Goal: Transaction & Acquisition: Purchase product/service

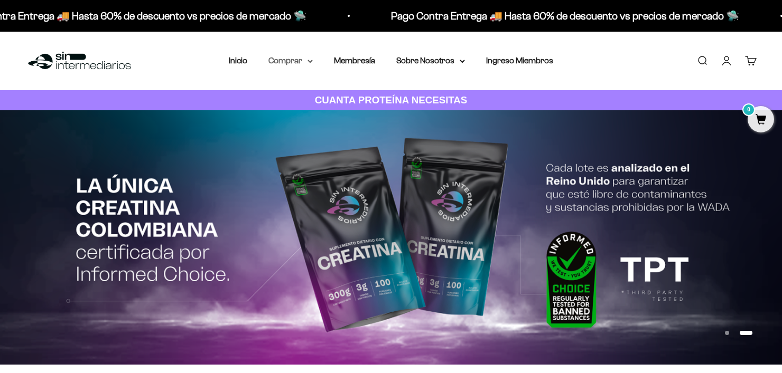
click at [309, 60] on icon at bounding box center [309, 62] width 5 height 4
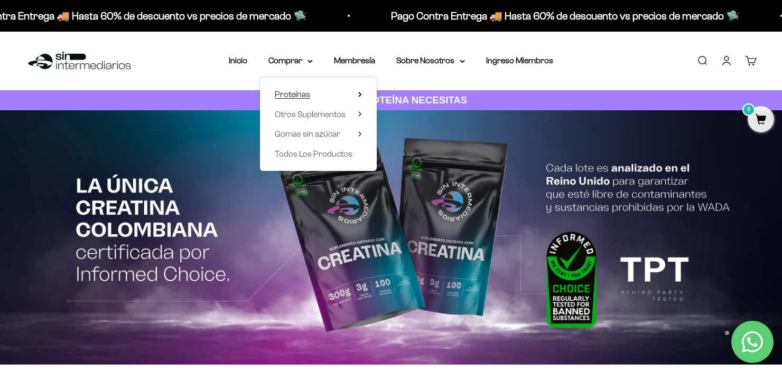
click at [358, 95] on icon at bounding box center [360, 94] width 4 height 5
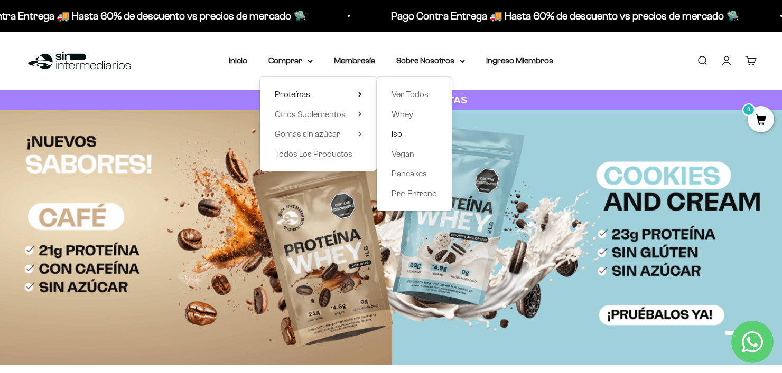
click at [399, 132] on span "Iso" at bounding box center [396, 133] width 11 height 9
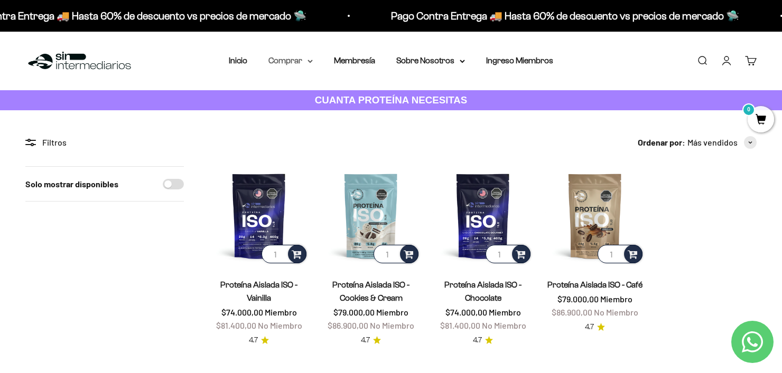
click at [311, 62] on icon at bounding box center [309, 62] width 5 height 4
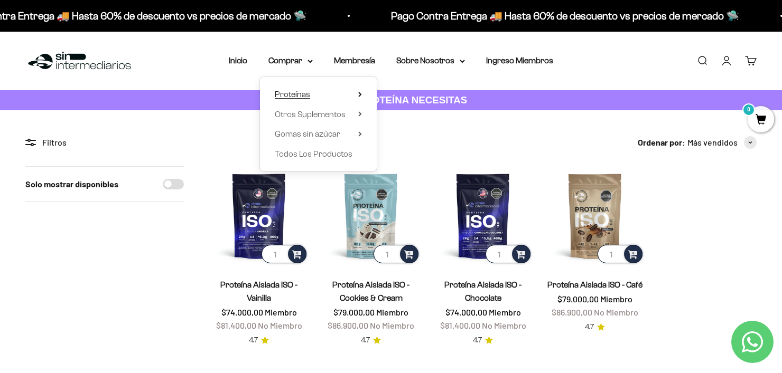
click at [318, 97] on summary "Proteínas" at bounding box center [318, 95] width 87 height 14
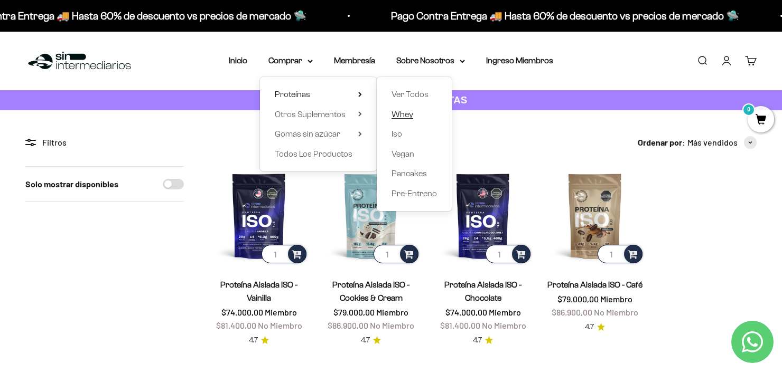
click at [407, 113] on span "Whey" at bounding box center [402, 114] width 22 height 9
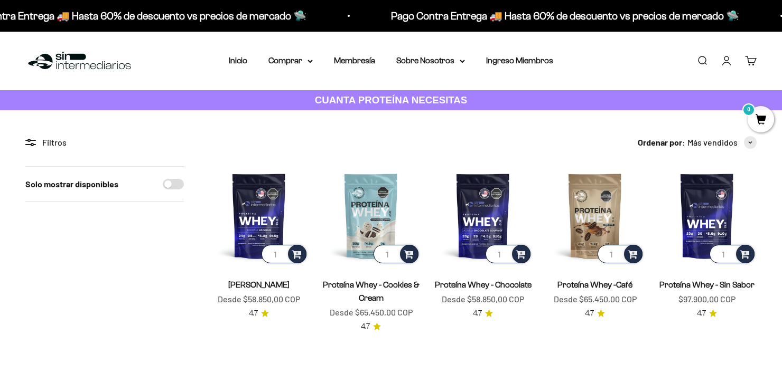
scroll to position [91, 0]
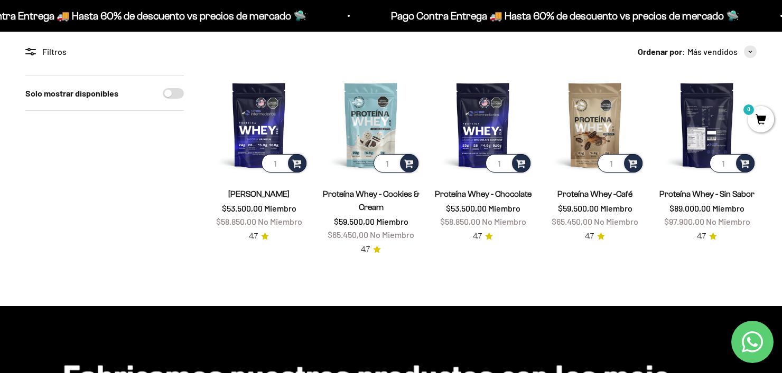
click at [701, 163] on img at bounding box center [706, 125] width 99 height 99
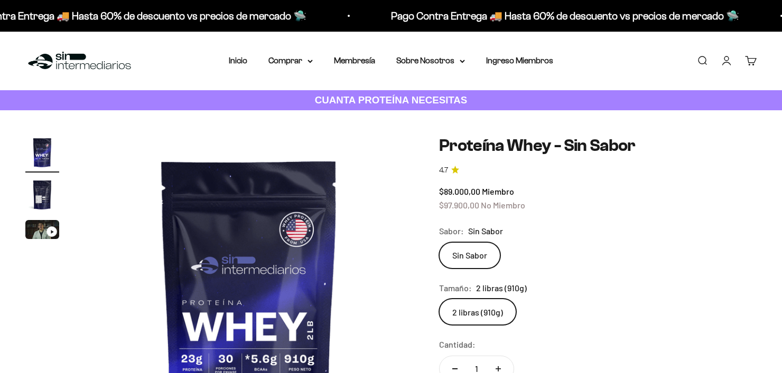
click at [37, 209] on img "Ir al artículo 2" at bounding box center [42, 195] width 34 height 34
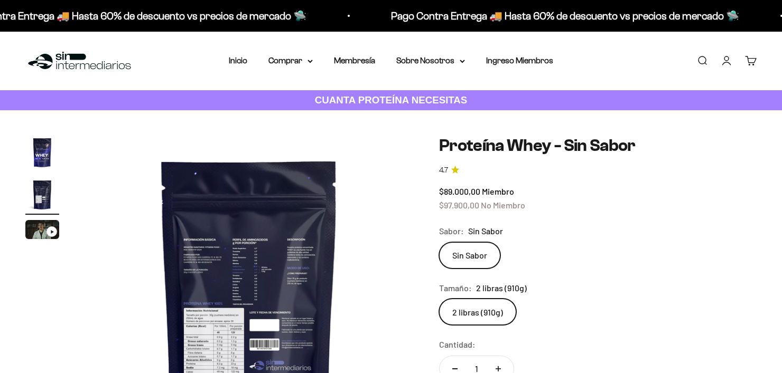
click at [288, 290] on img at bounding box center [249, 300] width 329 height 329
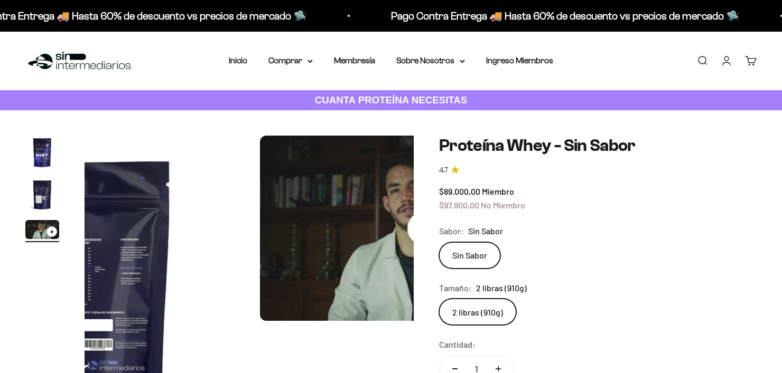
scroll to position [0, 683]
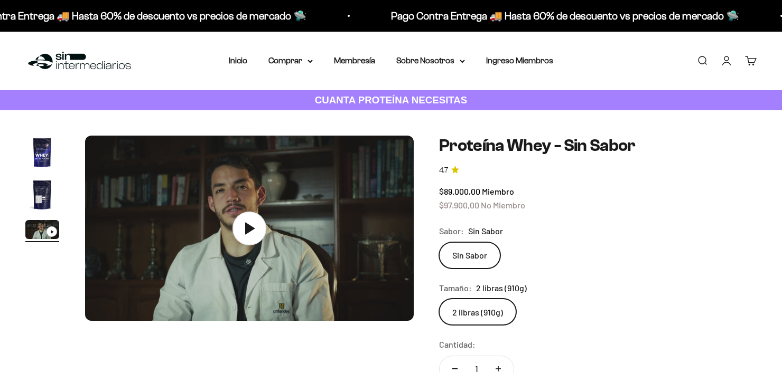
click at [58, 191] on img "Ir al artículo 2" at bounding box center [42, 195] width 34 height 34
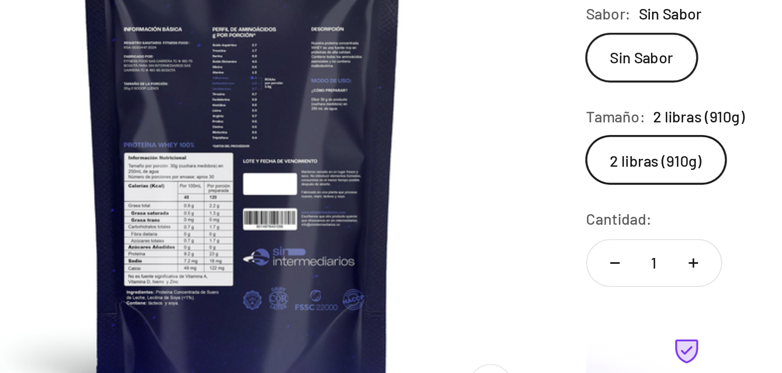
scroll to position [101, 0]
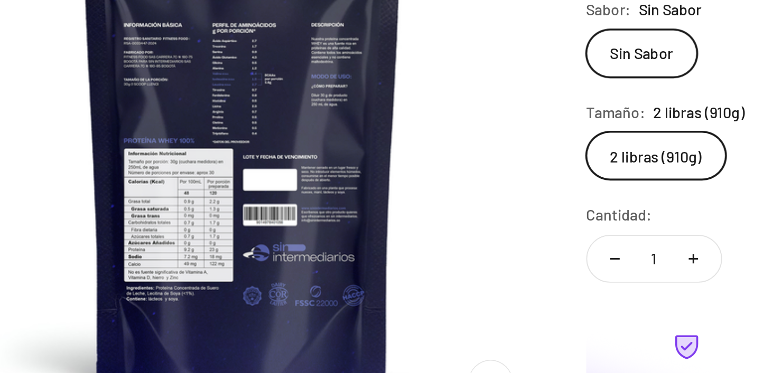
click at [238, 186] on img at bounding box center [249, 198] width 329 height 329
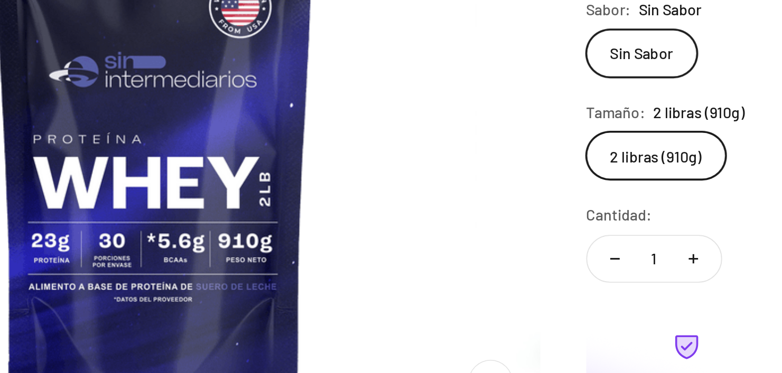
scroll to position [0, 0]
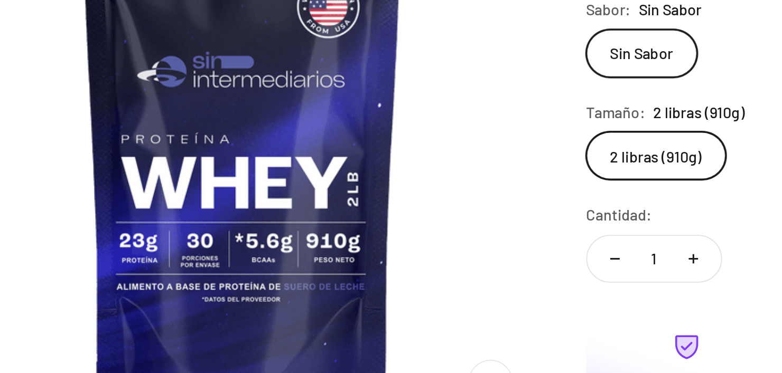
click at [238, 186] on img at bounding box center [249, 198] width 329 height 329
click at [331, 202] on img at bounding box center [249, 198] width 329 height 329
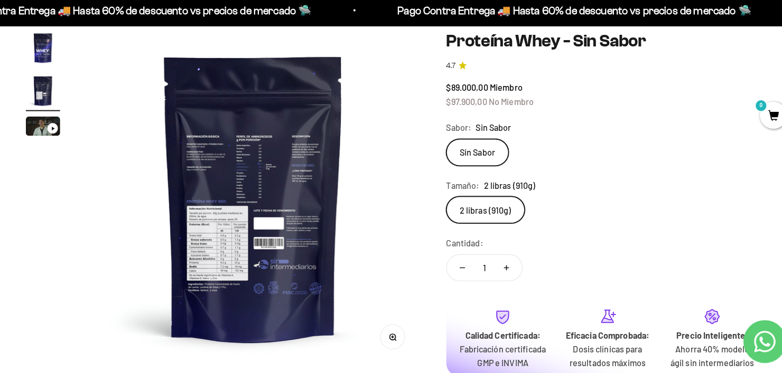
scroll to position [102, 0]
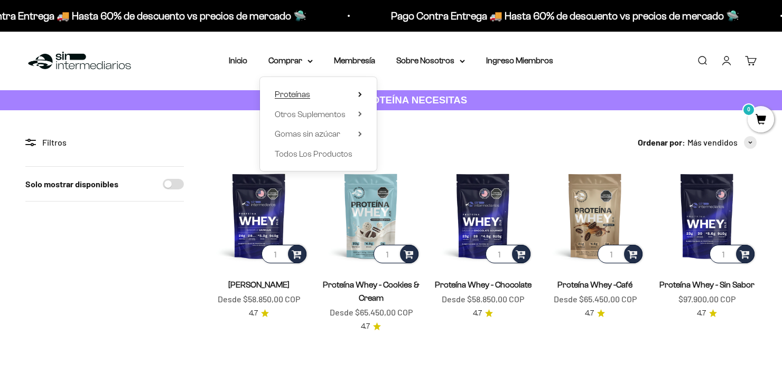
click at [293, 95] on span "Proteínas" at bounding box center [292, 94] width 35 height 9
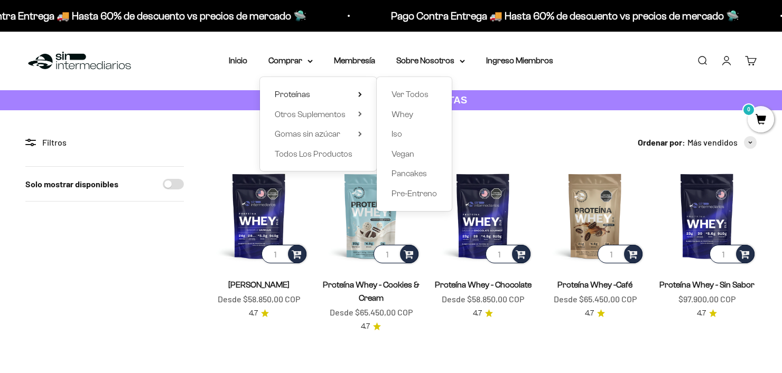
click at [390, 130] on div "Ver Todos Whey Iso Vegan Pancakes Pre-Entreno" at bounding box center [414, 144] width 75 height 134
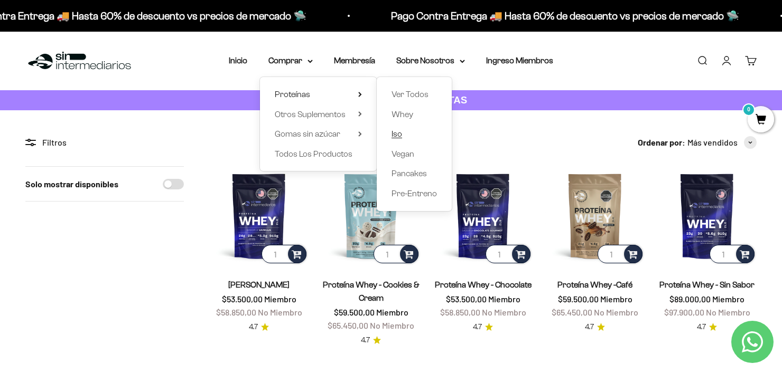
click at [398, 135] on span "Iso" at bounding box center [396, 133] width 11 height 9
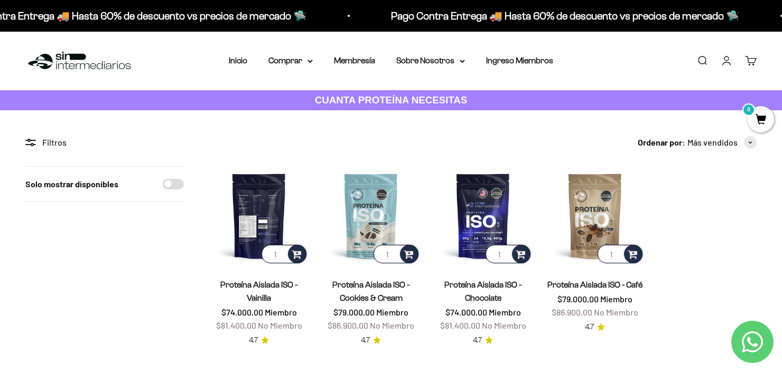
click at [268, 219] on img at bounding box center [258, 215] width 99 height 99
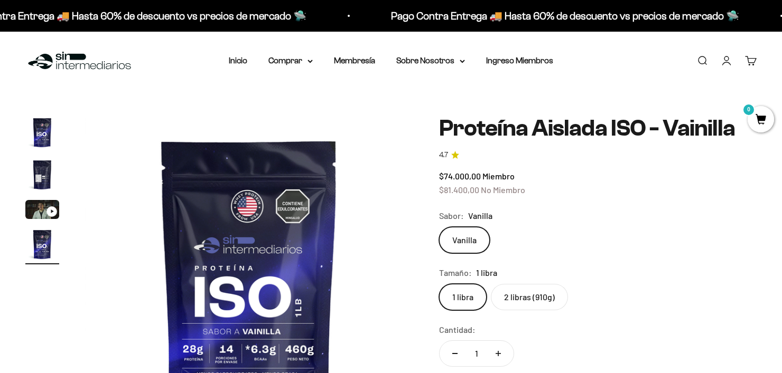
click at [42, 178] on img "Ir al artículo 2" at bounding box center [42, 175] width 34 height 34
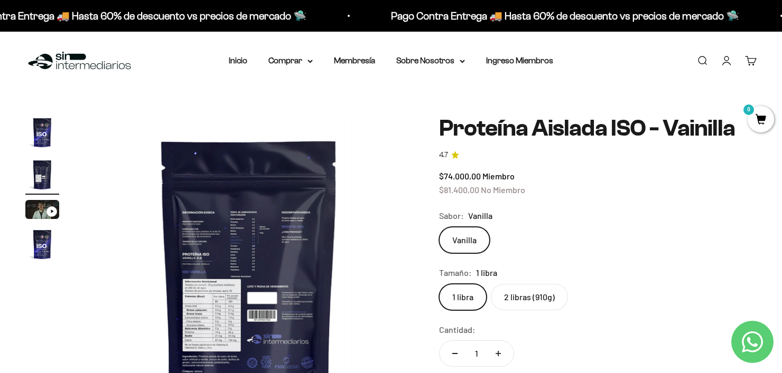
click at [259, 256] on img at bounding box center [249, 280] width 329 height 329
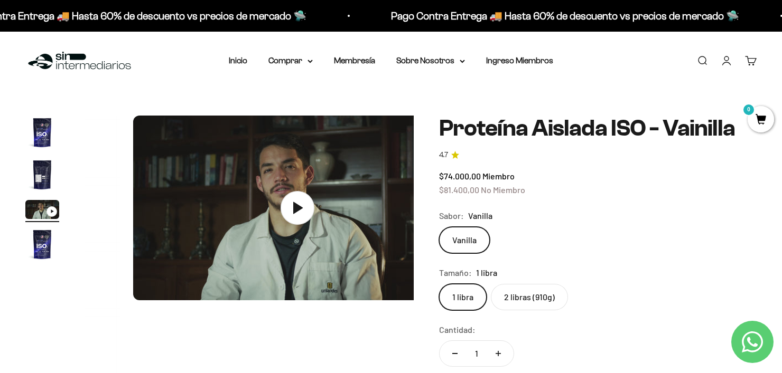
scroll to position [0, 683]
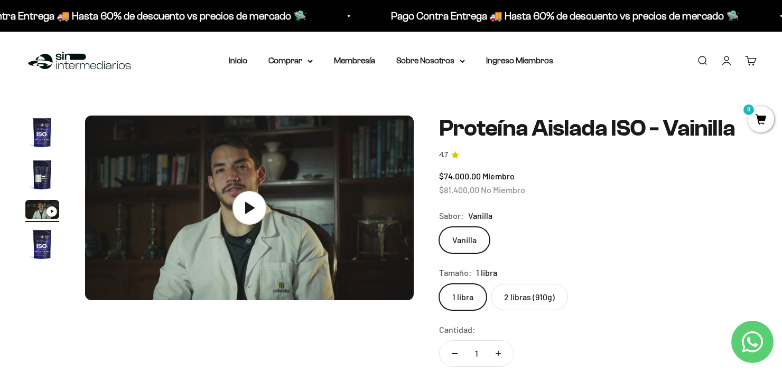
click at [50, 168] on img "Ir al artículo 2" at bounding box center [42, 175] width 34 height 34
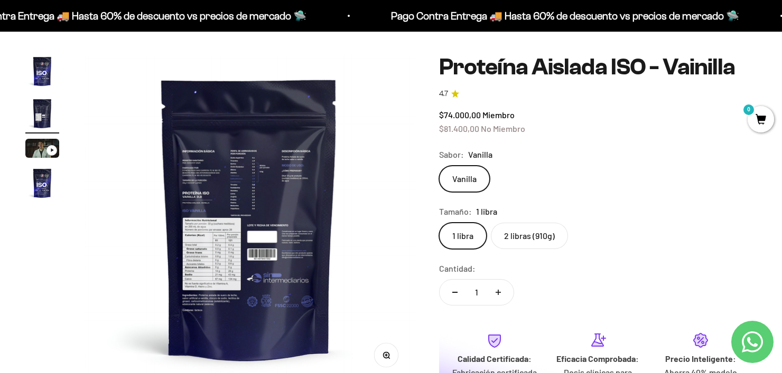
scroll to position [61, 0]
click at [31, 71] on img "Ir al artículo 1" at bounding box center [42, 71] width 34 height 34
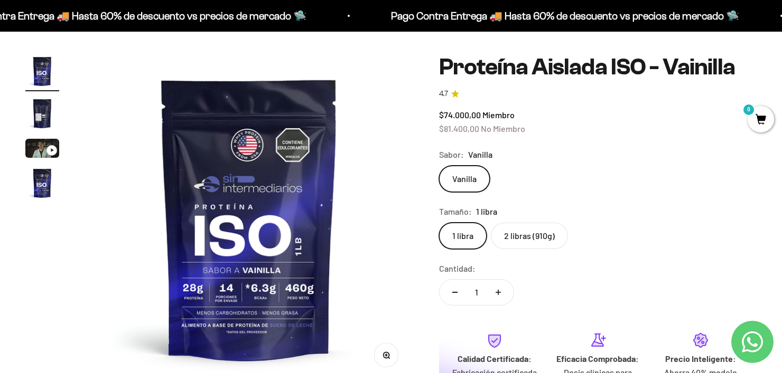
scroll to position [0, 0]
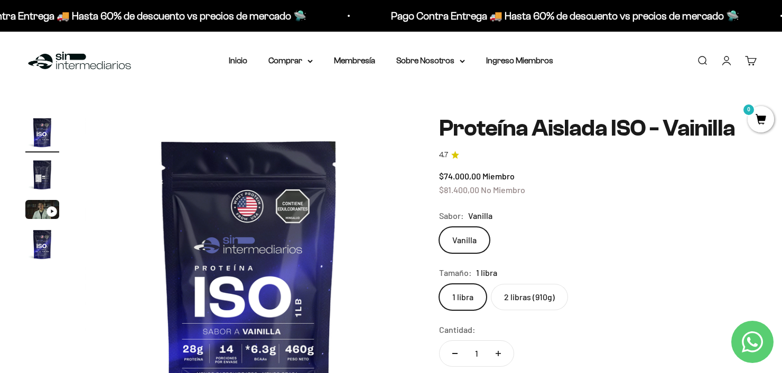
click at [314, 59] on nav "Inicio Comprar Proteínas Ver Todos Whey Iso Vegan" at bounding box center [391, 61] width 324 height 14
click at [307, 61] on icon at bounding box center [309, 62] width 5 height 4
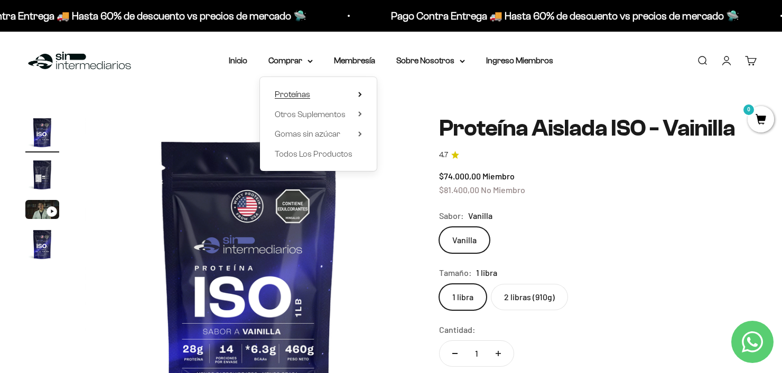
click summary "Proteínas"
click span "Whey"
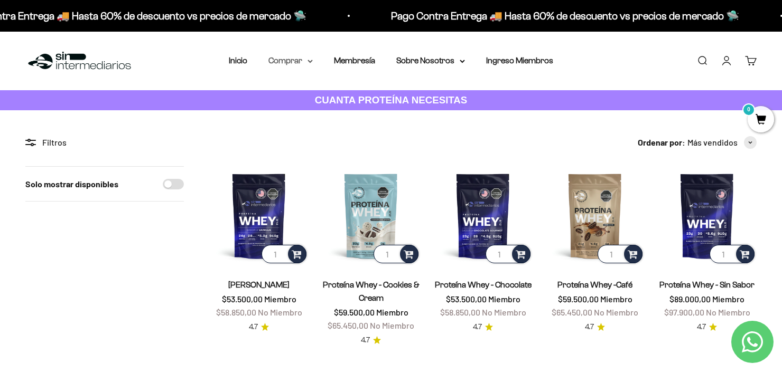
click at [305, 59] on summary "Comprar" at bounding box center [290, 61] width 44 height 14
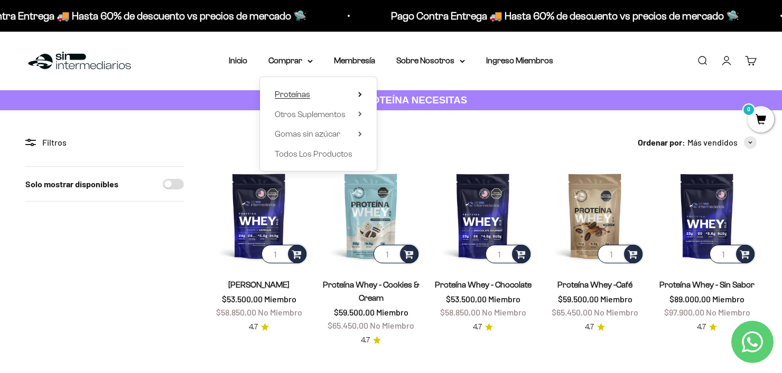
click at [333, 91] on summary "Proteínas" at bounding box center [318, 95] width 87 height 14
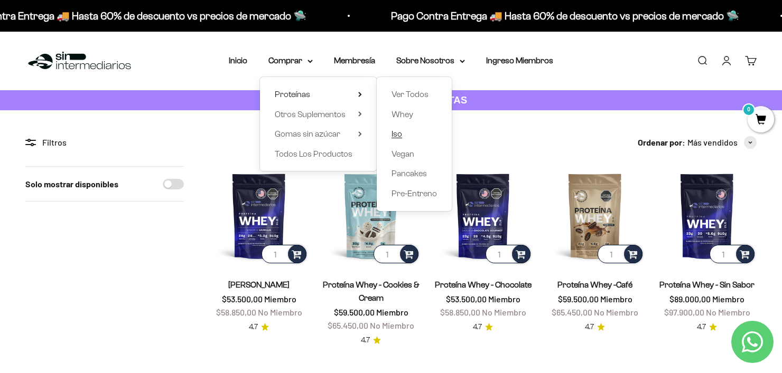
click at [398, 133] on span "Iso" at bounding box center [396, 133] width 11 height 9
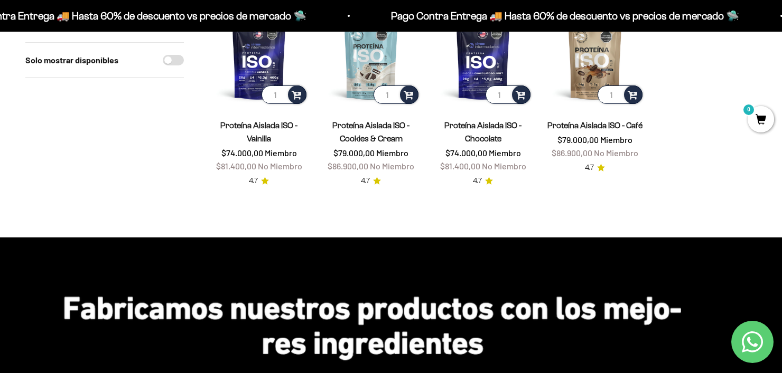
scroll to position [50, 0]
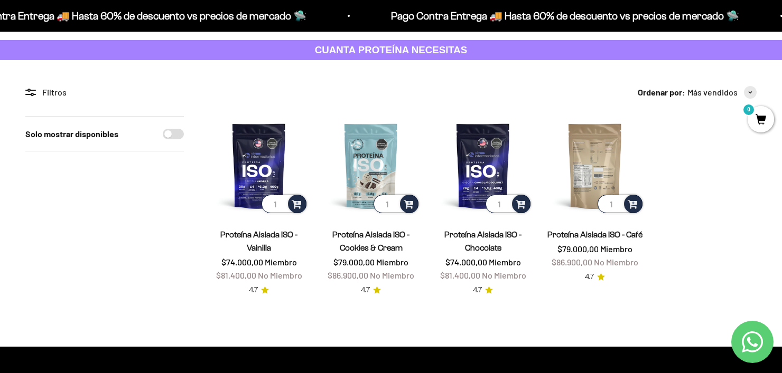
click at [606, 164] on img at bounding box center [594, 165] width 99 height 99
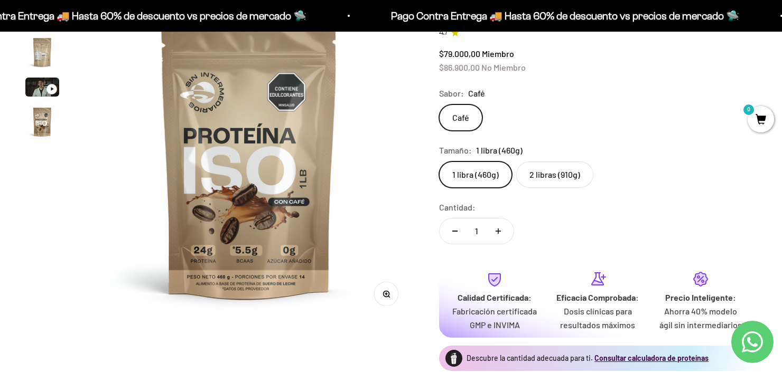
scroll to position [125, 0]
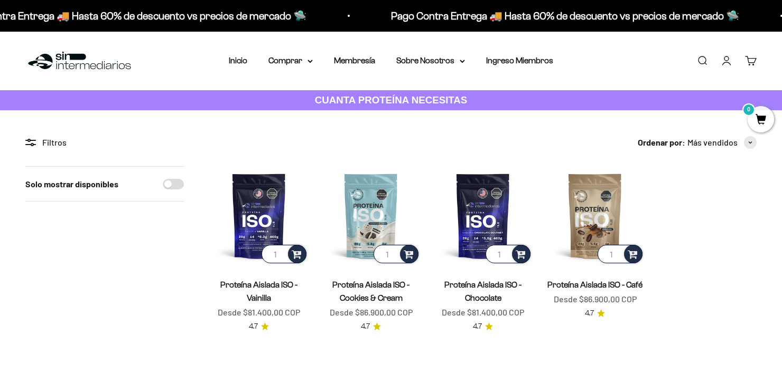
scroll to position [50, 0]
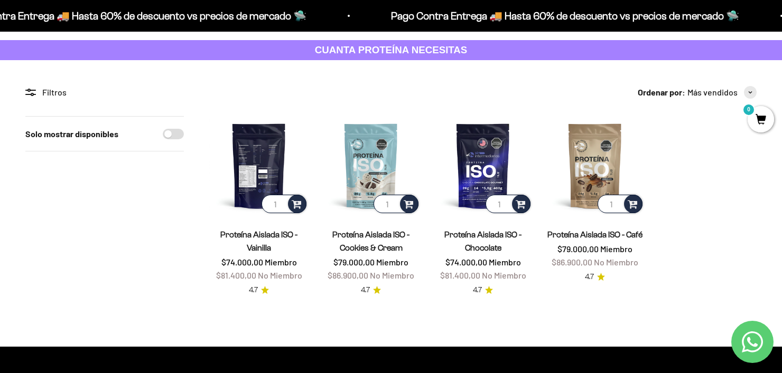
click at [253, 164] on img at bounding box center [258, 165] width 99 height 99
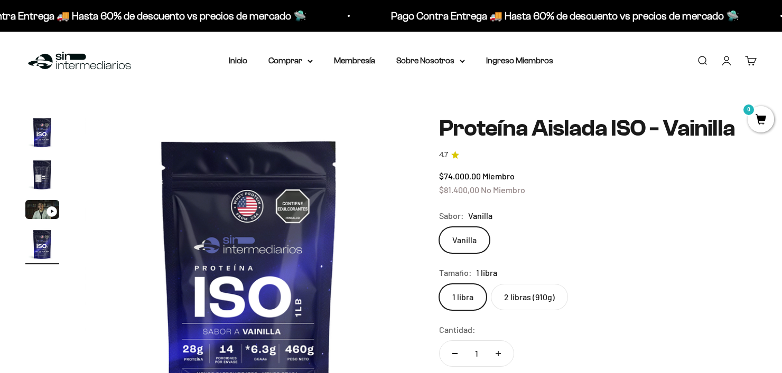
scroll to position [0, 1025]
click at [529, 292] on label "2 libras (910g)" at bounding box center [529, 297] width 77 height 26
click at [439, 284] on input "2 libras (910g)" at bounding box center [438, 284] width 1 height 1
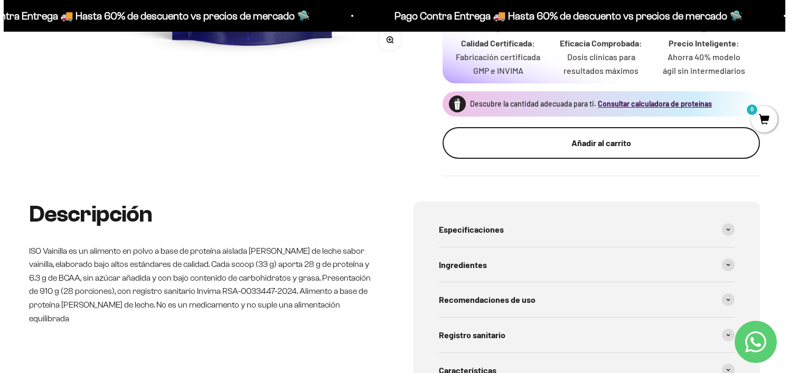
scroll to position [381, 0]
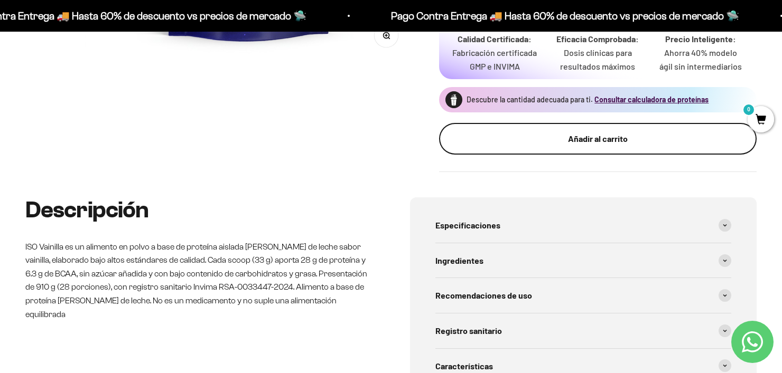
click at [637, 141] on div "Añadir al carrito" at bounding box center [597, 139] width 275 height 14
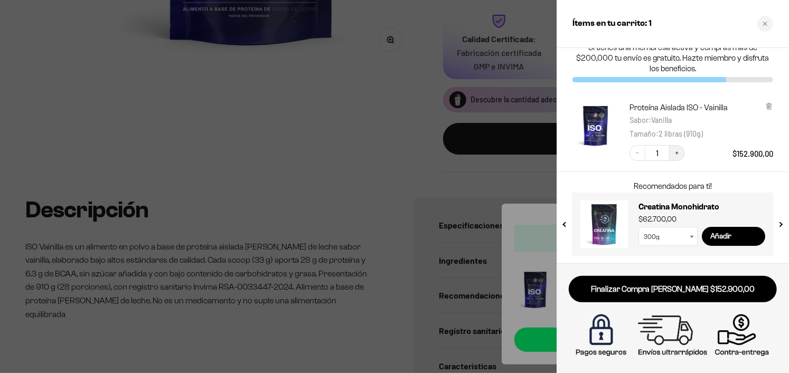
scroll to position [15, 0]
click at [698, 238] on select "300g 100g" at bounding box center [668, 237] width 59 height 19
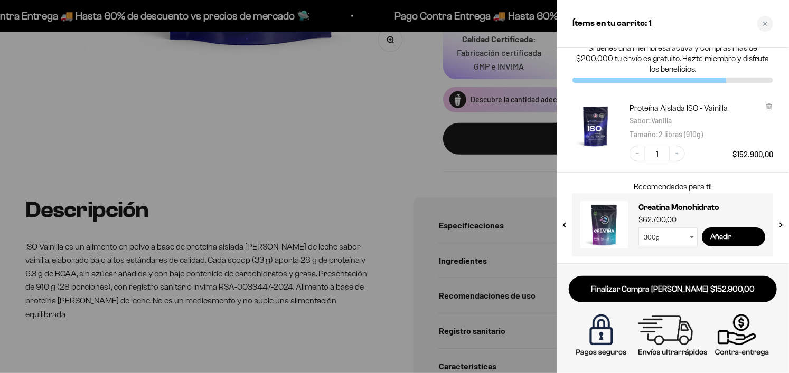
click at [693, 238] on icon at bounding box center [692, 237] width 4 height 3
click at [692, 237] on icon at bounding box center [692, 238] width 4 height 2
click at [727, 233] on input "Añadir" at bounding box center [733, 237] width 63 height 19
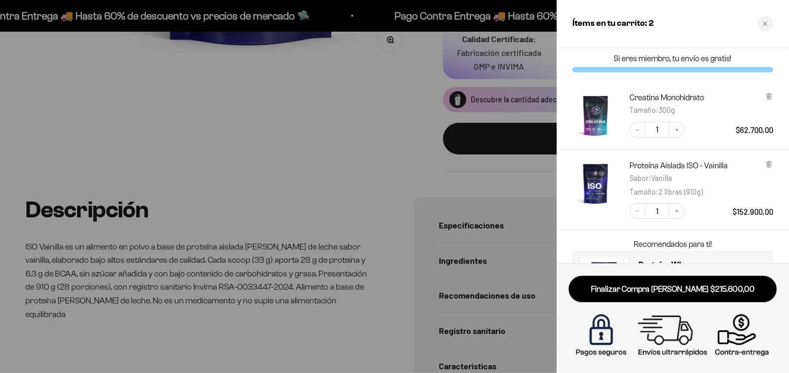
scroll to position [0, 0]
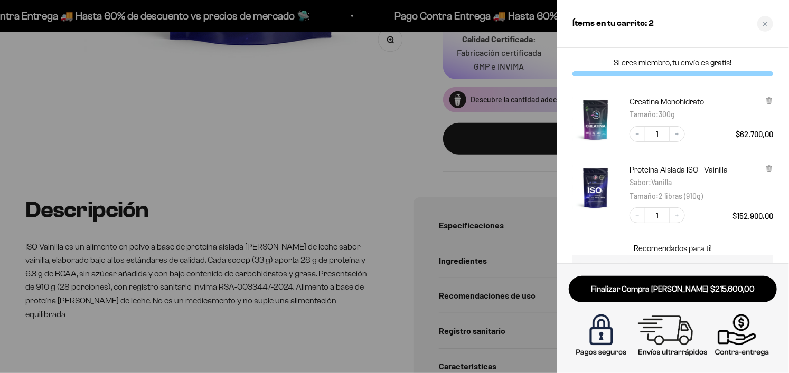
click at [679, 64] on p "Si eres miembro, tu envío es gratis!" at bounding box center [673, 63] width 201 height 11
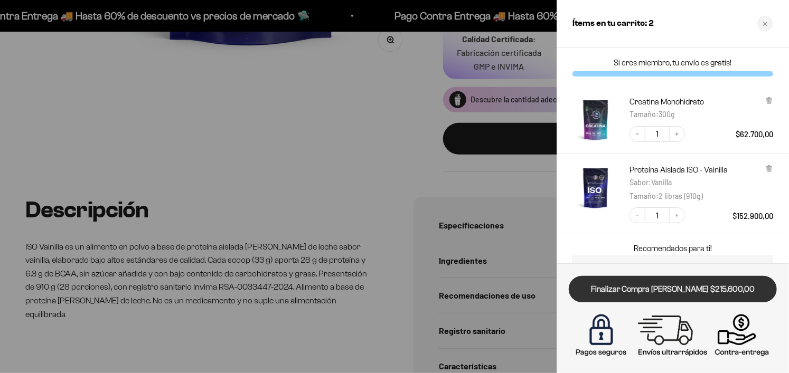
click at [649, 290] on link "Finalizar Compra [PERSON_NAME] $215.600,00" at bounding box center [673, 289] width 208 height 27
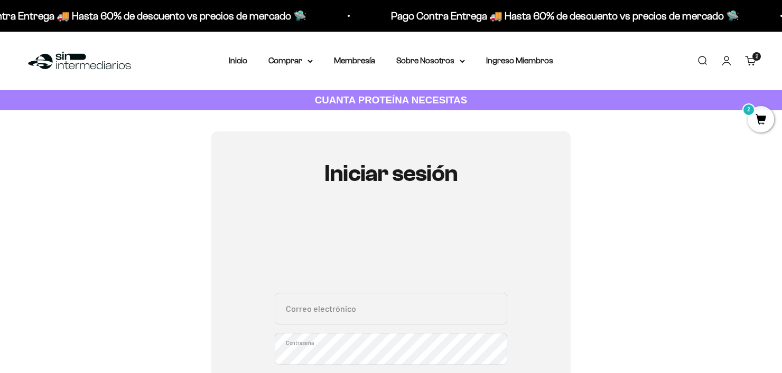
scroll to position [130, 0]
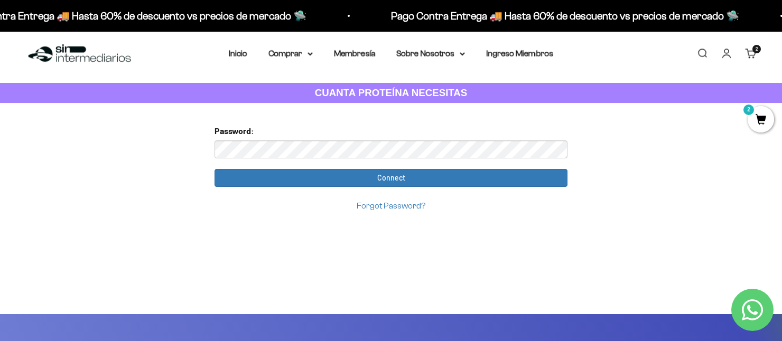
scroll to position [6, 0]
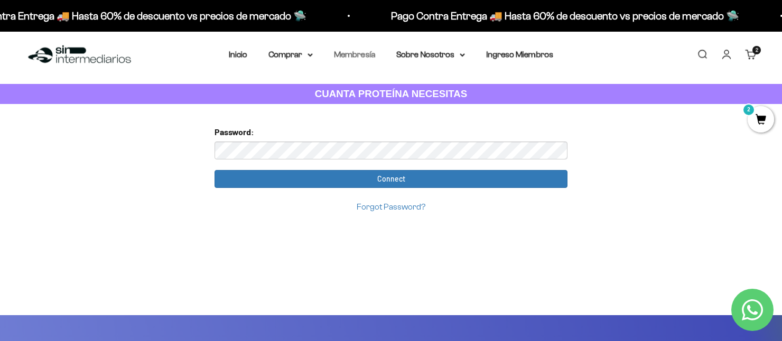
click at [358, 57] on link "Membresía" at bounding box center [354, 54] width 41 height 9
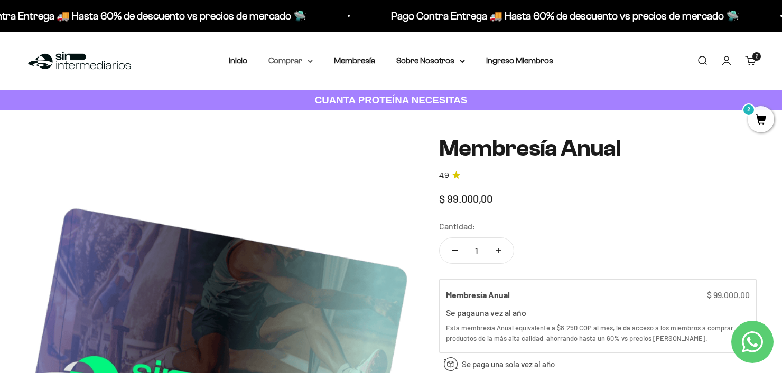
click at [309, 58] on summary "Comprar" at bounding box center [290, 61] width 44 height 14
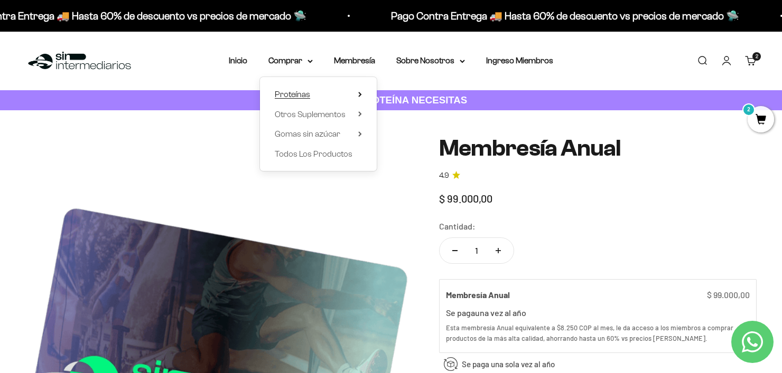
click at [313, 90] on summary "Proteínas" at bounding box center [318, 95] width 87 height 14
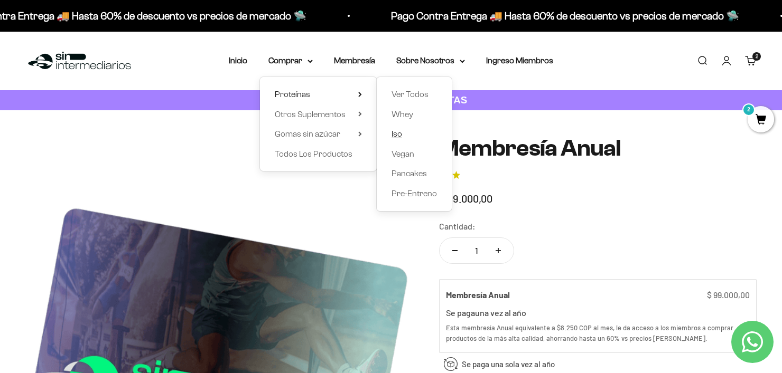
click at [399, 130] on span "Iso" at bounding box center [396, 133] width 11 height 9
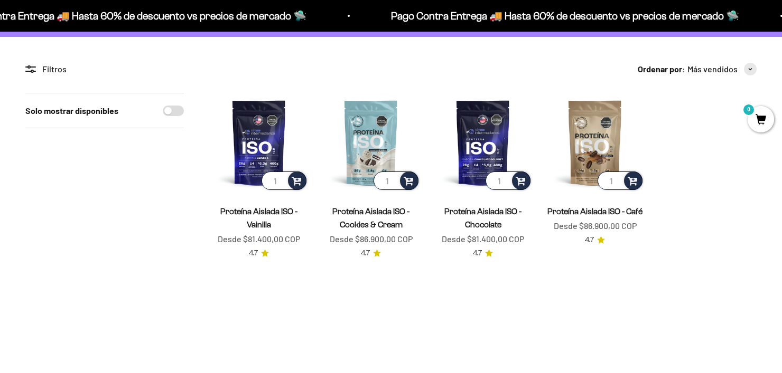
scroll to position [74, 0]
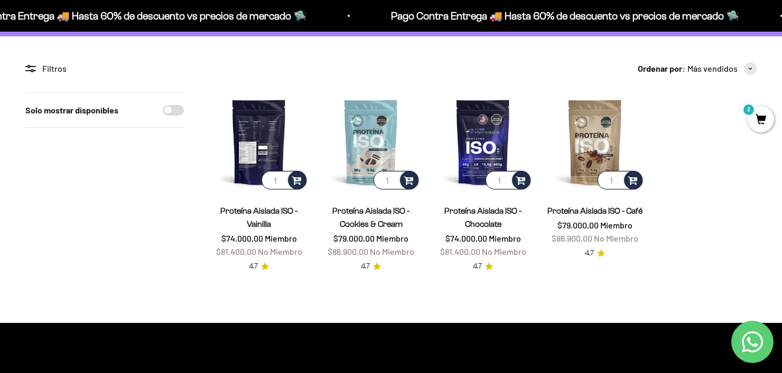
click at [279, 125] on img at bounding box center [258, 141] width 99 height 99
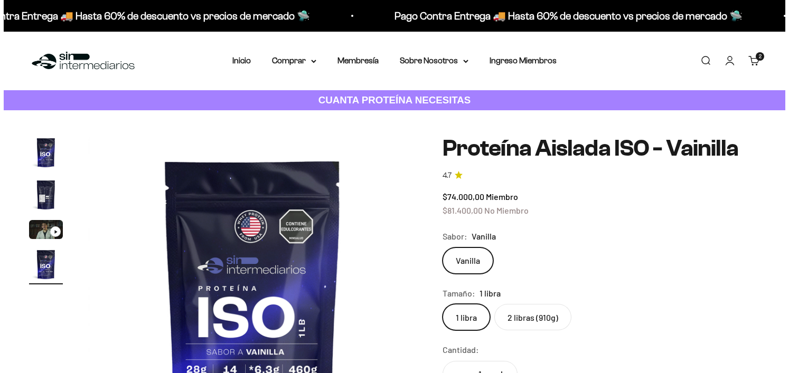
scroll to position [0, 1025]
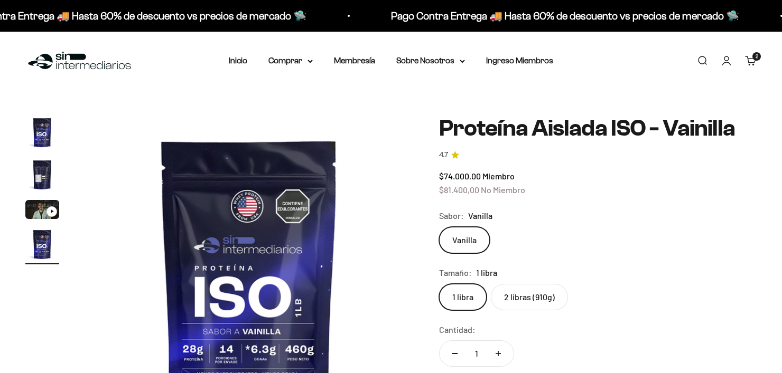
click at [519, 287] on label "2 libras (910g)" at bounding box center [529, 297] width 77 height 26
click at [439, 284] on input "2 libras (910g)" at bounding box center [438, 284] width 1 height 1
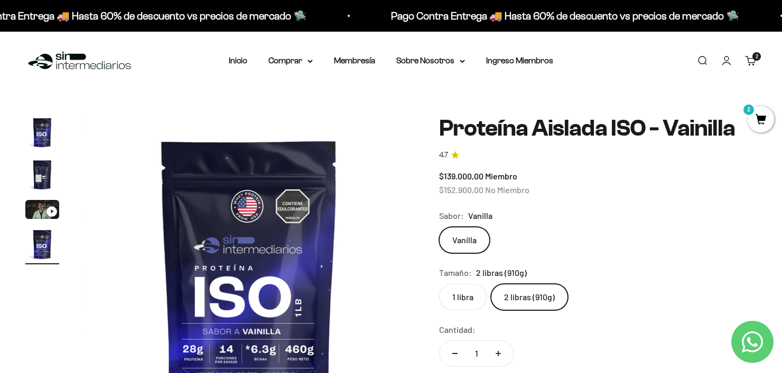
click at [756, 123] on span "2" at bounding box center [760, 119] width 26 height 26
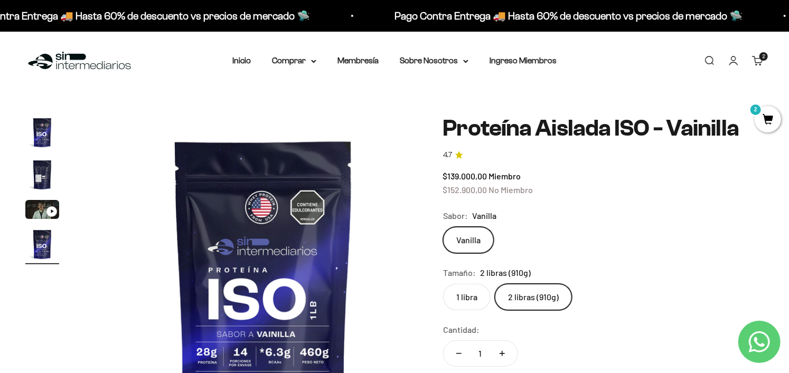
scroll to position [0, 1037]
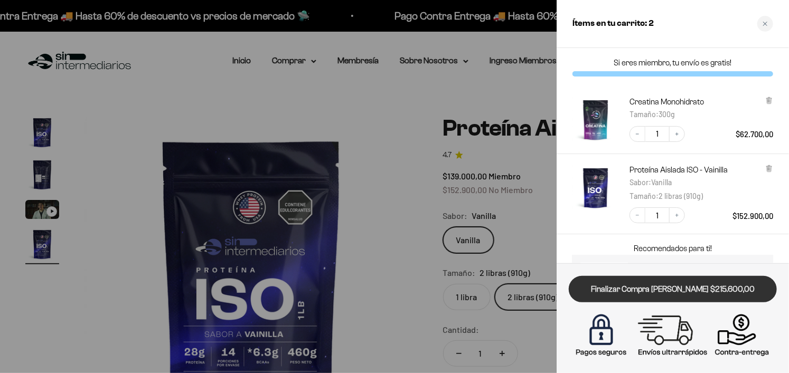
click at [664, 288] on link "Finalizar Compra [PERSON_NAME] $215.600,00" at bounding box center [673, 289] width 208 height 27
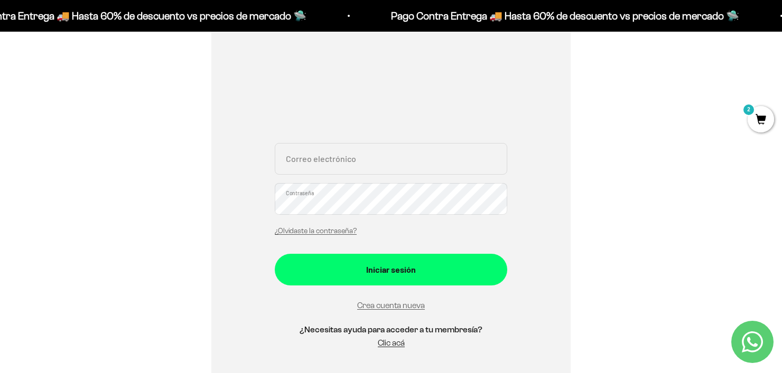
scroll to position [150, 0]
click at [389, 306] on link "Crea cuenta nueva" at bounding box center [391, 305] width 68 height 9
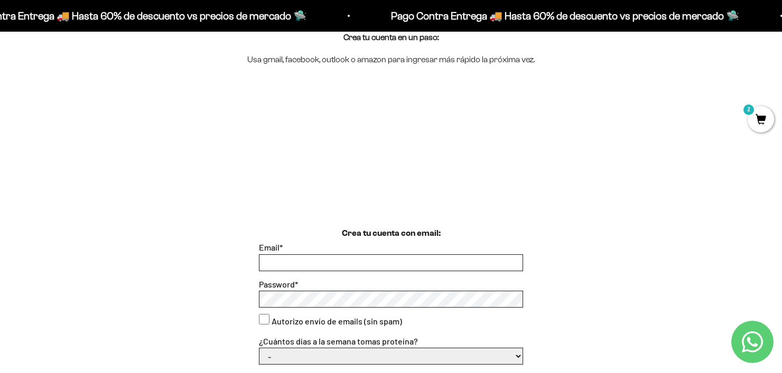
scroll to position [131, 0]
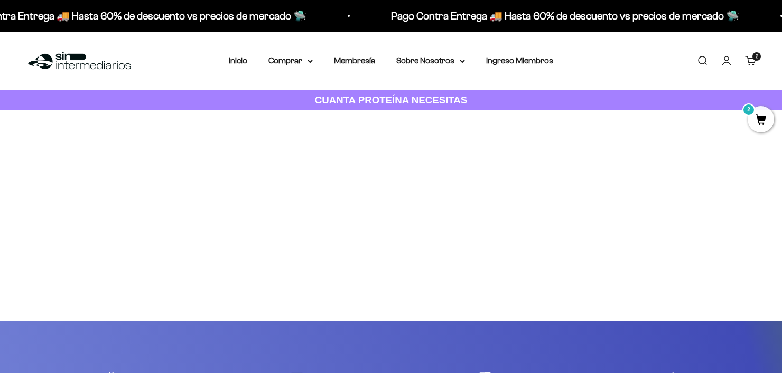
click at [755, 125] on span "2" at bounding box center [760, 119] width 26 height 26
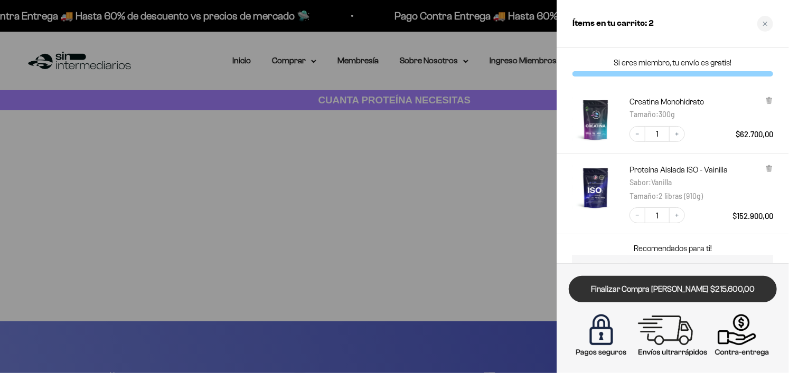
click at [652, 282] on link "Finalizar Compra [PERSON_NAME] $215.600,00" at bounding box center [673, 289] width 208 height 27
